Goal: Task Accomplishment & Management: Use online tool/utility

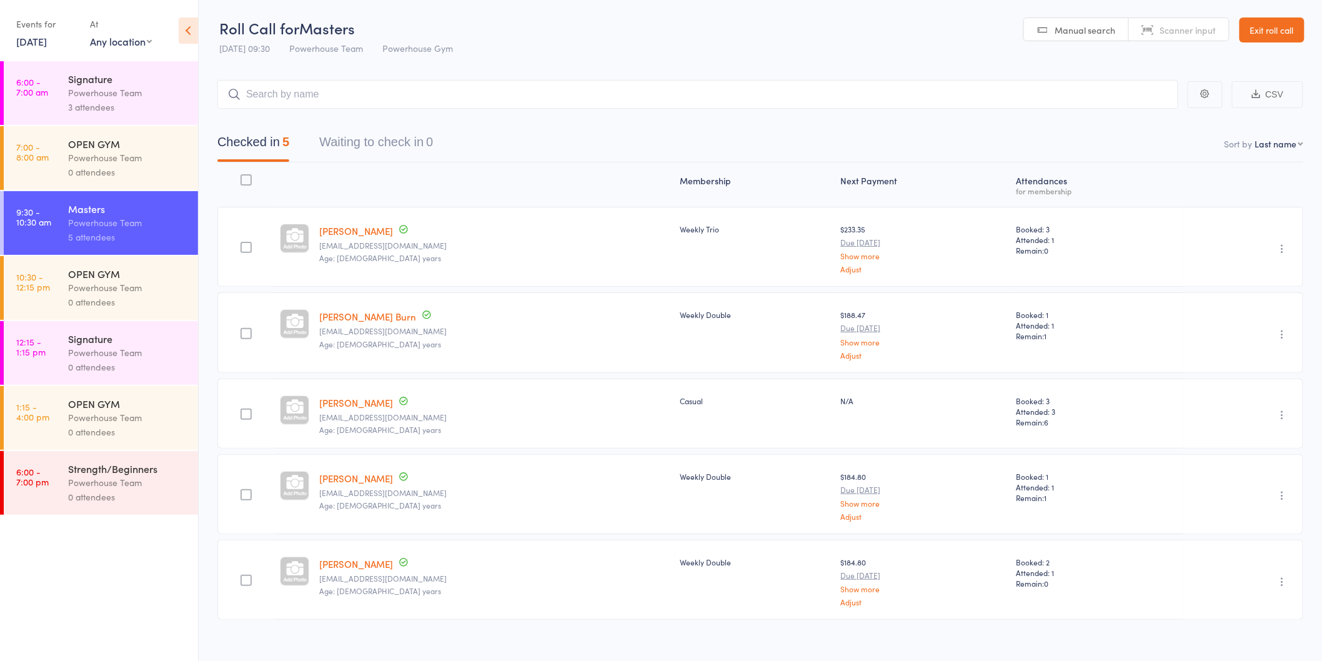
click at [114, 371] on div "0 attendees" at bounding box center [127, 367] width 119 height 14
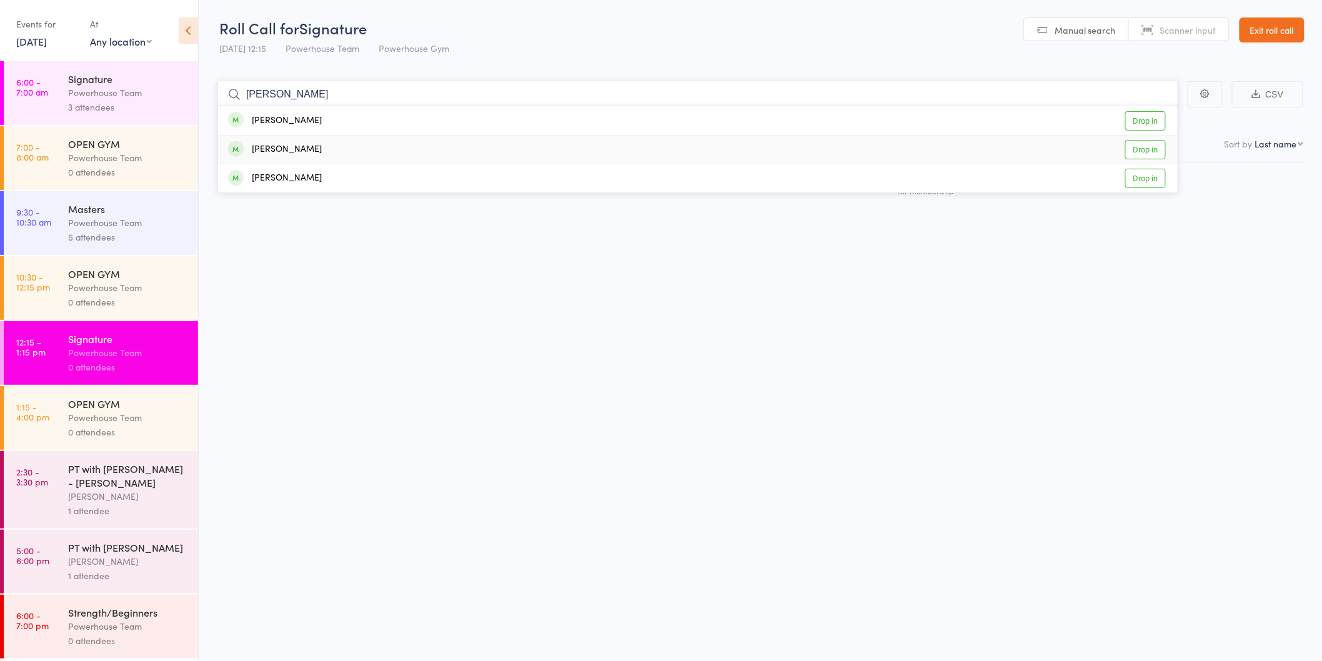
type input "[PERSON_NAME]"
drag, startPoint x: 1153, startPoint y: 153, endPoint x: 1128, endPoint y: 161, distance: 26.1
click at [1152, 153] on link "Drop in" at bounding box center [1146, 149] width 41 height 19
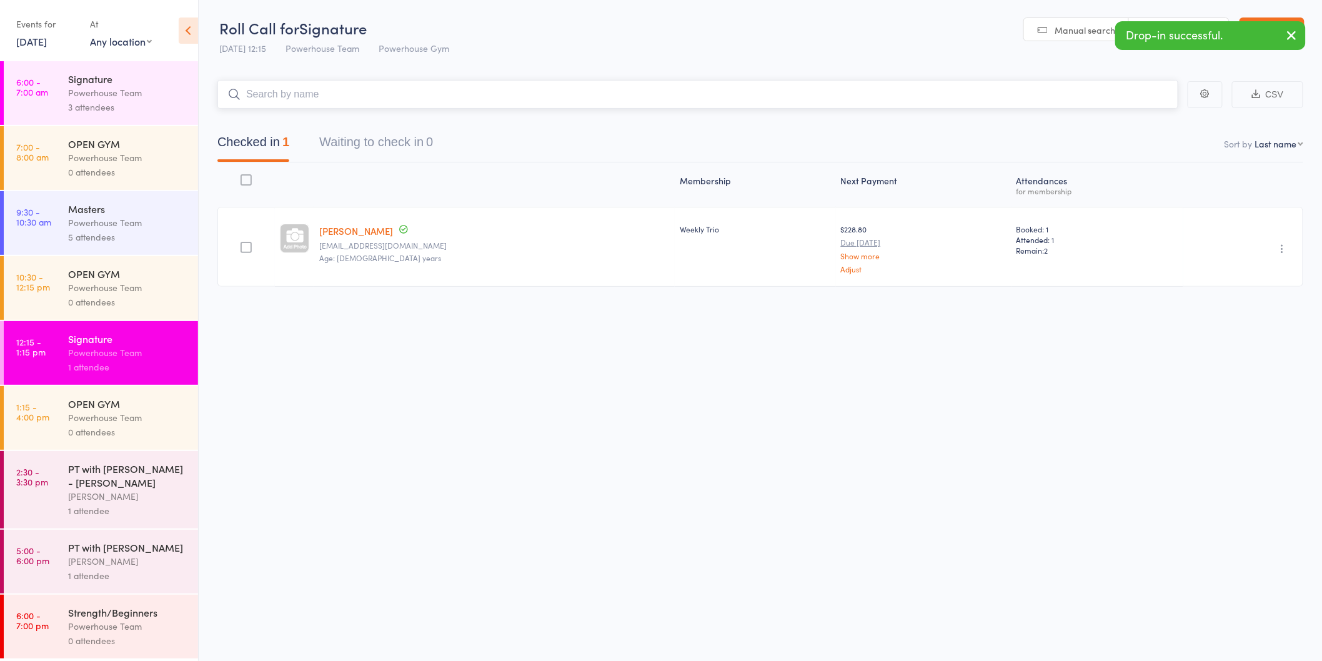
click at [325, 96] on input "search" at bounding box center [697, 94] width 961 height 29
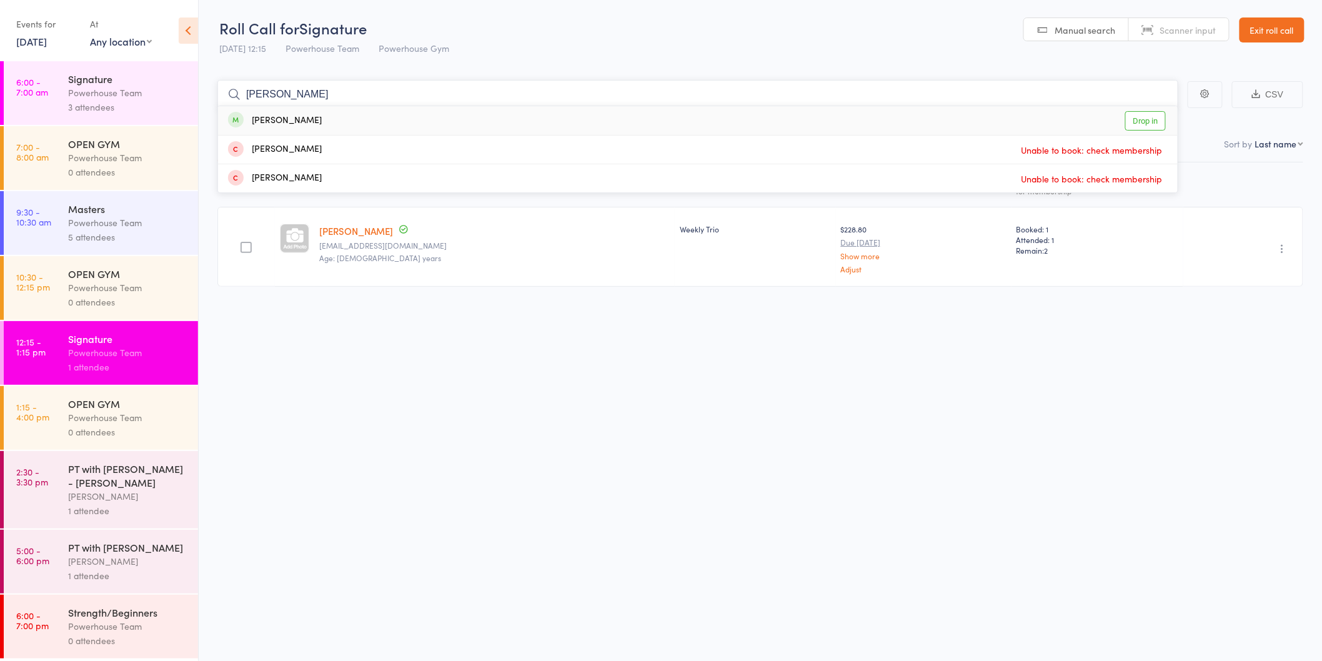
type input "[PERSON_NAME]"
click at [1134, 122] on link "Drop in" at bounding box center [1146, 120] width 41 height 19
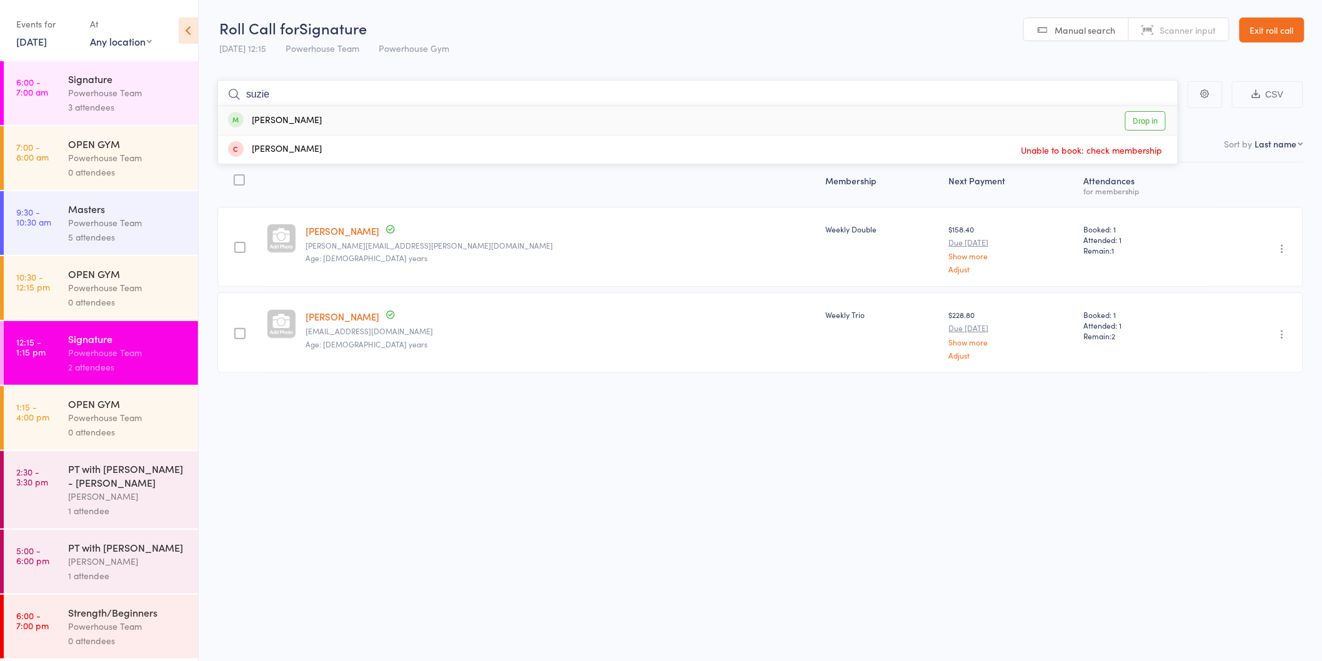
type input "suzie"
click at [1141, 121] on link "Drop in" at bounding box center [1146, 120] width 41 height 19
